Goal: Task Accomplishment & Management: Complete application form

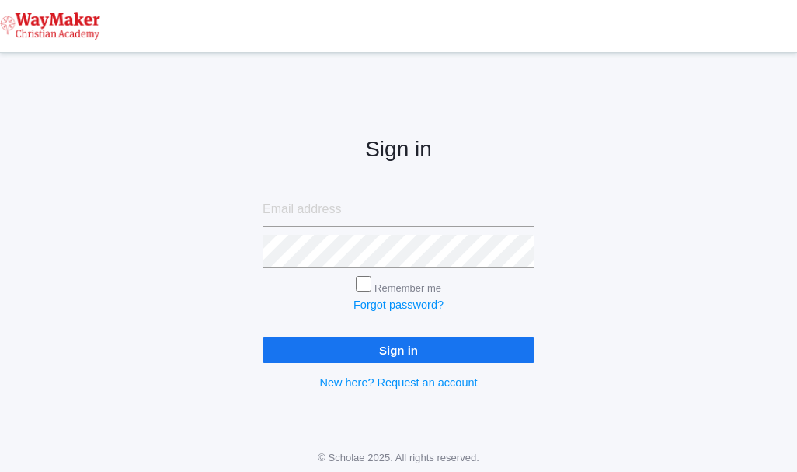
type input "[EMAIL_ADDRESS][DOMAIN_NAME]"
click at [440, 353] on input "Sign in" at bounding box center [399, 350] width 272 height 26
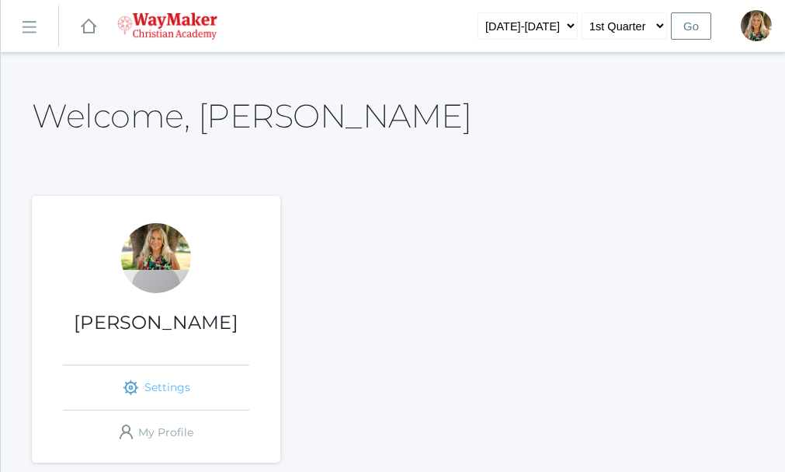
click at [172, 390] on link "icons/ui/navigation/settings Created with Sketch. Settings" at bounding box center [156, 387] width 186 height 44
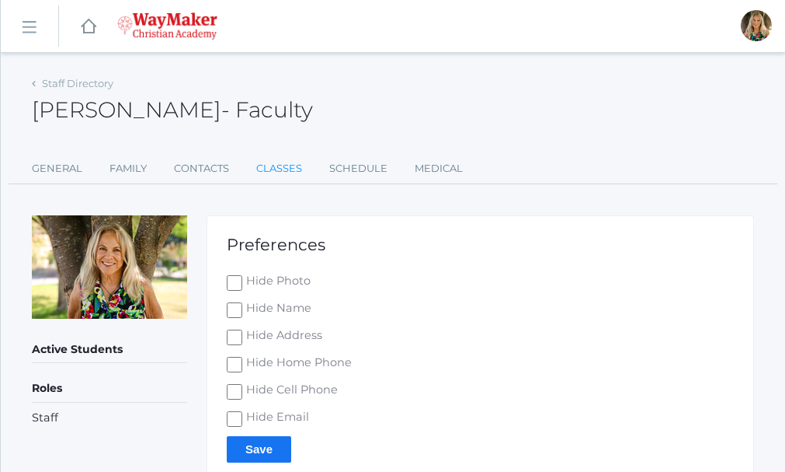
click at [270, 170] on link "Classes" at bounding box center [279, 168] width 46 height 31
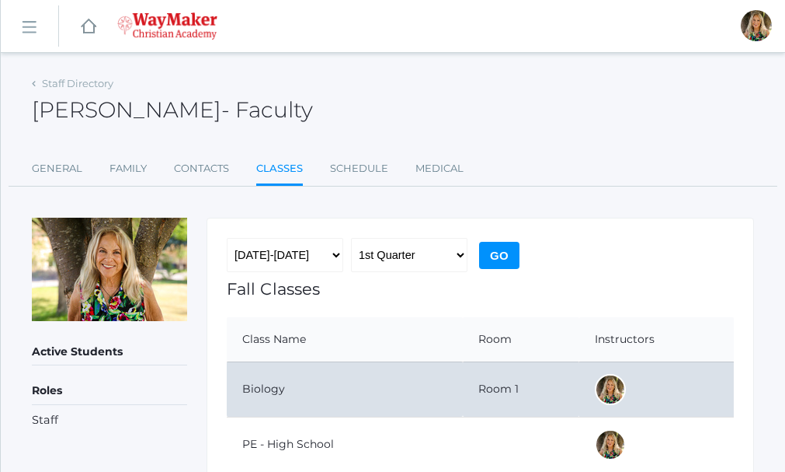
click at [314, 384] on td "Biology" at bounding box center [345, 388] width 236 height 55
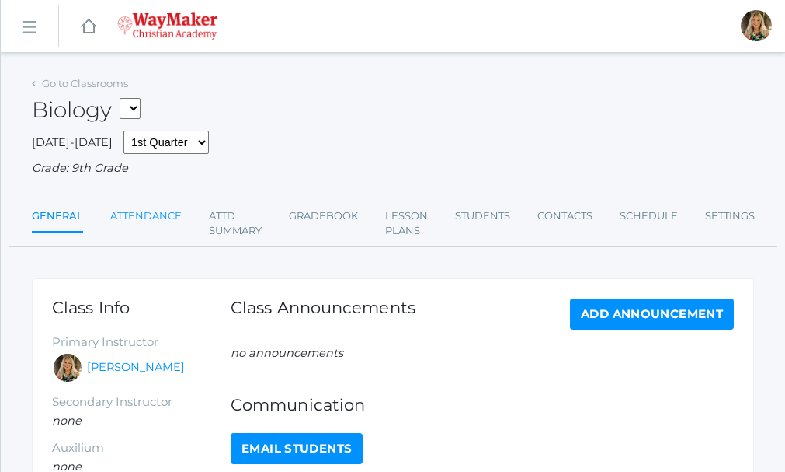
click at [138, 219] on link "Attendance" at bounding box center [145, 215] width 71 height 31
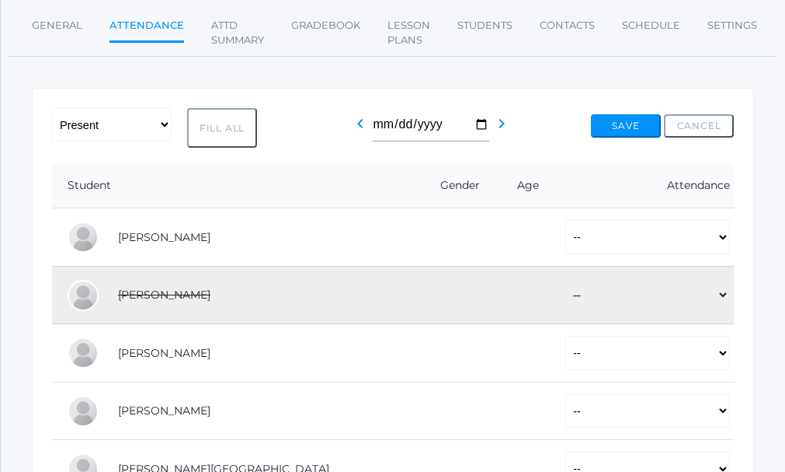
scroll to position [155, 0]
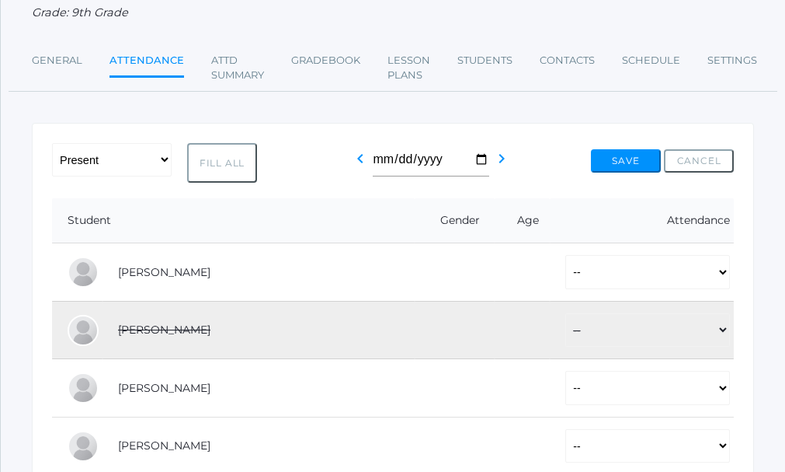
click at [216, 166] on button "Fill All" at bounding box center [222, 163] width 70 height 40
select select "P"
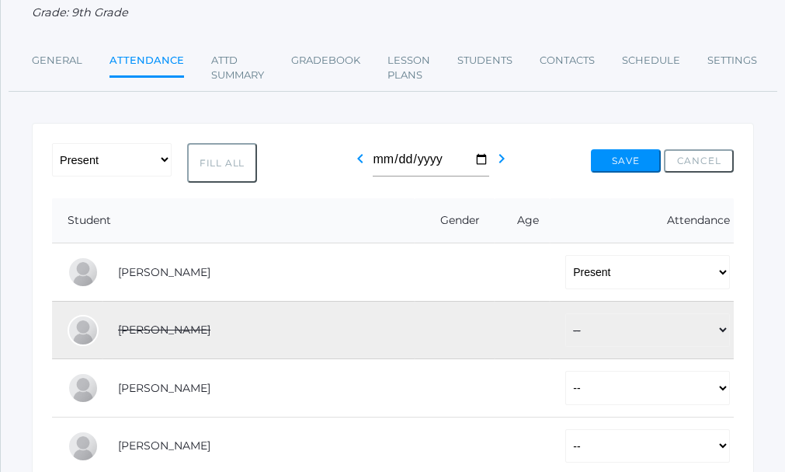
select select "P"
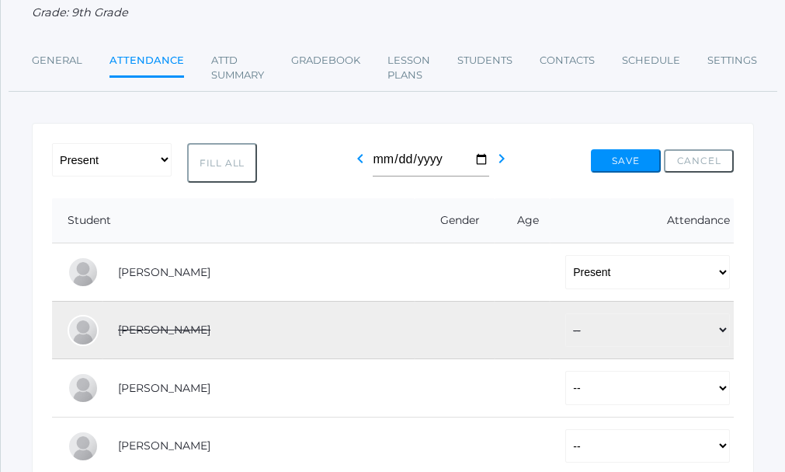
select select "P"
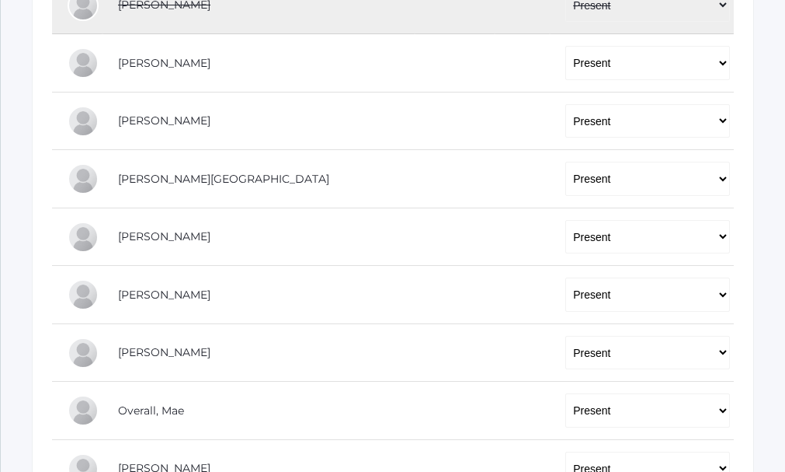
scroll to position [621, 0]
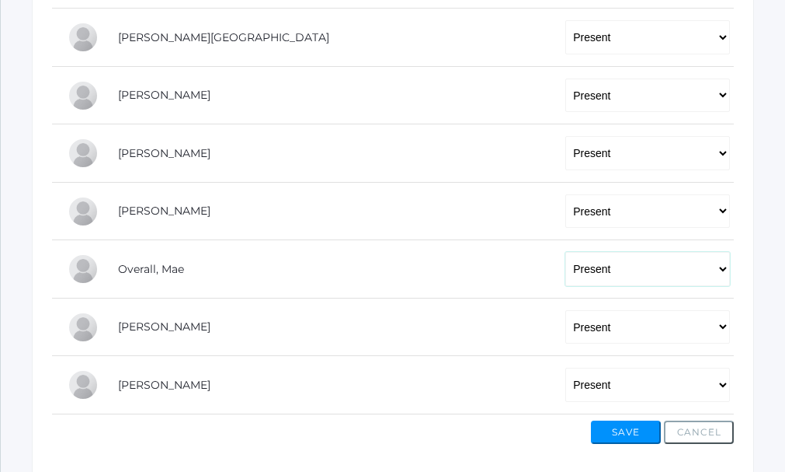
click at [720, 273] on select "-- Present Tardy Excused Tardy Unexcused Absent Excused Absent Unexcused" at bounding box center [647, 269] width 165 height 34
select select "AE"
click at [565, 254] on select "-- Present Tardy Excused Tardy Unexcused Absent Excused Absent Unexcused" at bounding box center [647, 269] width 165 height 34
click at [628, 437] on button "Save" at bounding box center [626, 431] width 70 height 23
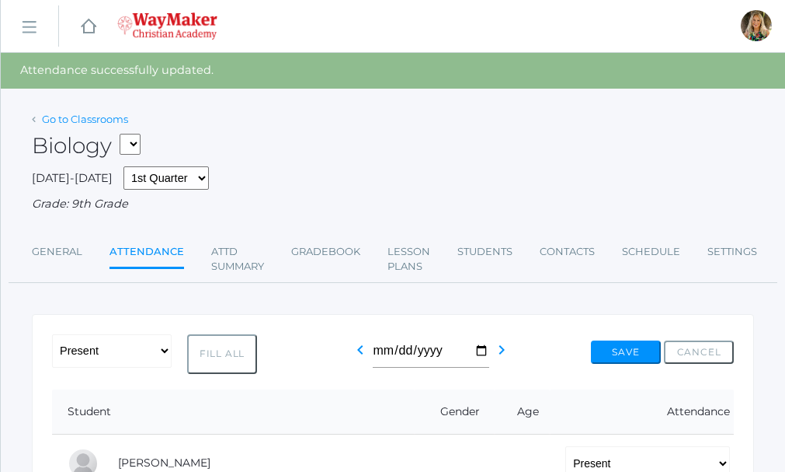
click at [89, 118] on link "Go to Classrooms" at bounding box center [85, 119] width 86 height 12
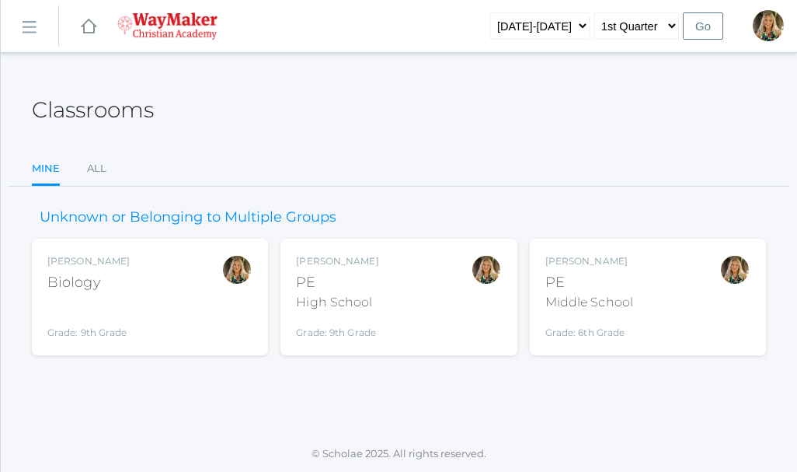
click at [357, 290] on div "PE" at bounding box center [337, 282] width 82 height 21
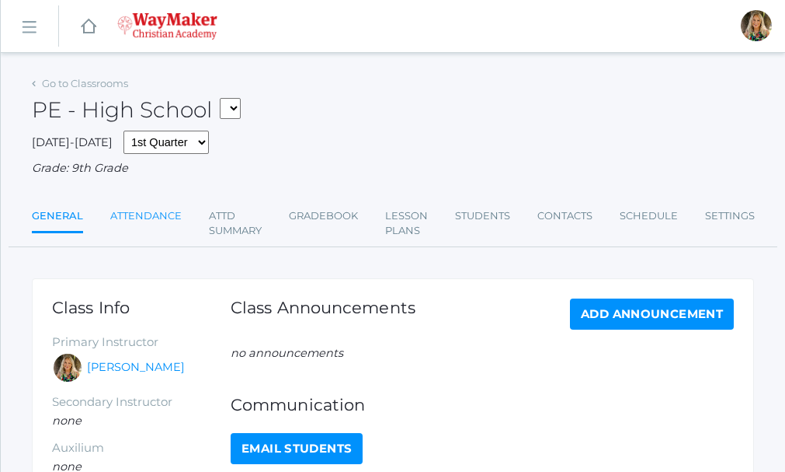
click at [155, 219] on link "Attendance" at bounding box center [145, 215] width 71 height 31
